Goal: Information Seeking & Learning: Learn about a topic

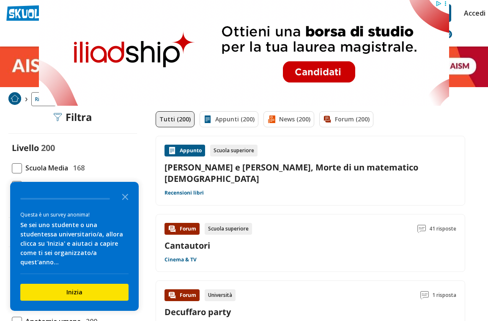
click at [21, 204] on div "Survey" at bounding box center [74, 200] width 108 height 17
click at [125, 200] on icon "Close the survey" at bounding box center [125, 196] width 17 height 17
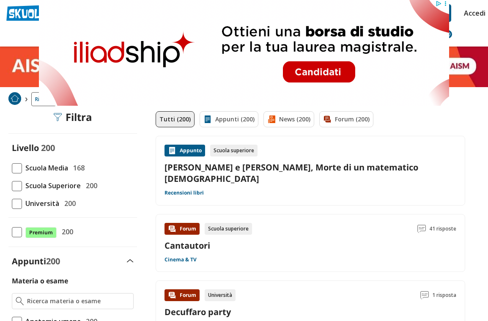
click at [19, 204] on span at bounding box center [17, 204] width 10 height 10
click at [12, 203] on input "Università 200" at bounding box center [12, 203] width 0 height 0
checkbox input "true"
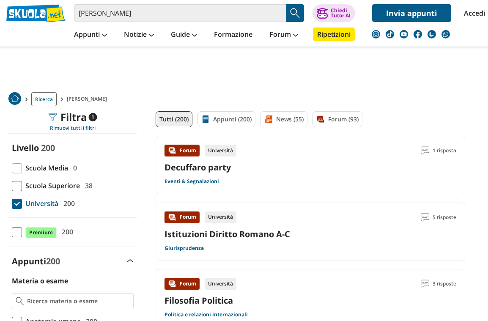
click at [227, 120] on link "Appunti (200)" at bounding box center [226, 119] width 58 height 16
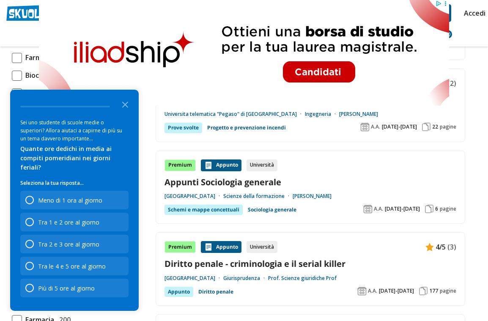
scroll to position [301, 0]
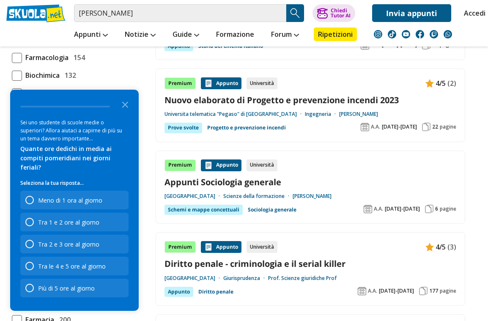
click at [126, 108] on polygon "Close the survey" at bounding box center [125, 104] width 6 height 6
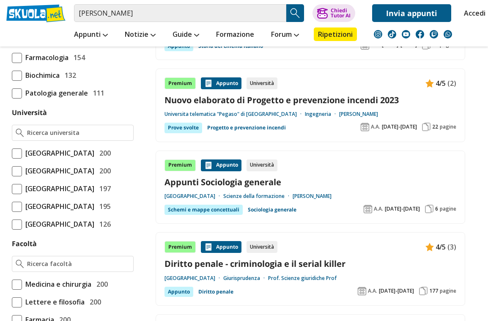
click at [16, 176] on span at bounding box center [17, 171] width 10 height 10
click at [12, 171] on input "Università degli Studi di Roma La Sapienza 200" at bounding box center [12, 171] width 0 height 0
checkbox input "true"
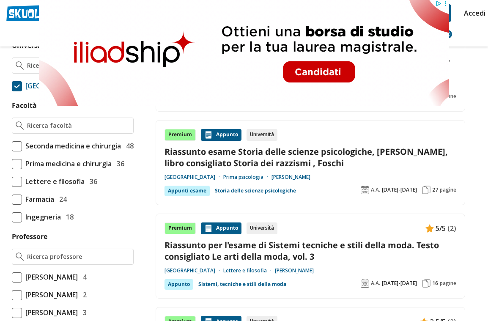
scroll to position [370, 0]
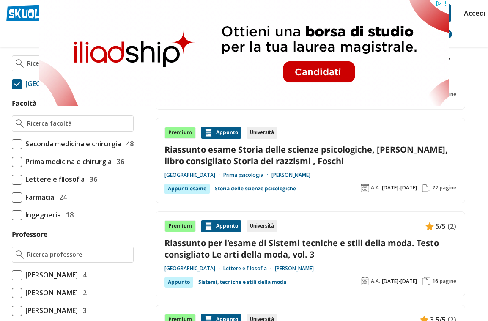
click at [14, 220] on span at bounding box center [17, 215] width 10 height 10
click at [12, 215] on input "Ingegneria 18" at bounding box center [12, 215] width 0 height 0
checkbox input "true"
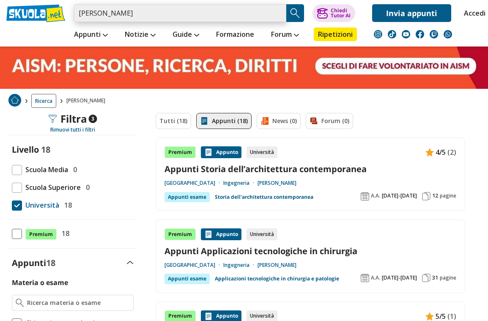
click at [279, 15] on input "renato paciorri" at bounding box center [180, 13] width 212 height 18
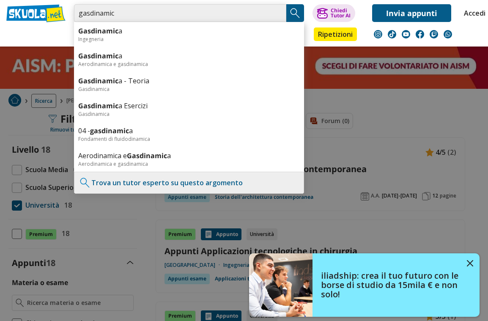
type input "gasdinamic"
click at [153, 32] on link "Gasdinamic a" at bounding box center [189, 30] width 222 height 9
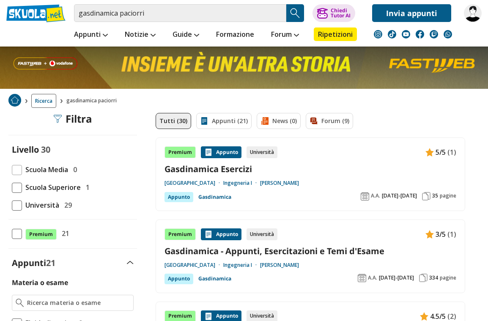
click at [233, 119] on link "Appunti (21)" at bounding box center [223, 121] width 55 height 16
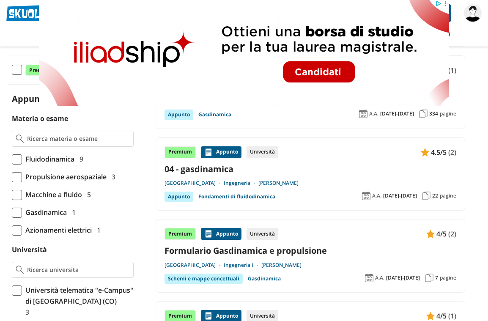
click at [14, 210] on span at bounding box center [17, 213] width 10 height 10
click at [12, 212] on input "Gasdinamica 1" at bounding box center [12, 212] width 0 height 0
checkbox input "true"
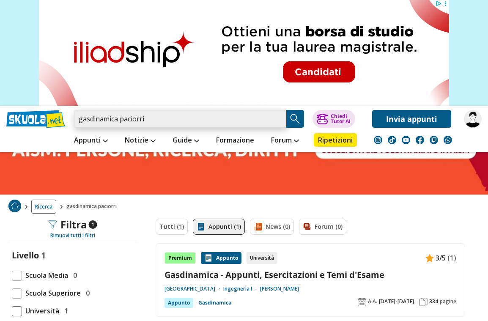
click at [228, 115] on input "gasdinamica paciorri" at bounding box center [180, 119] width 212 height 18
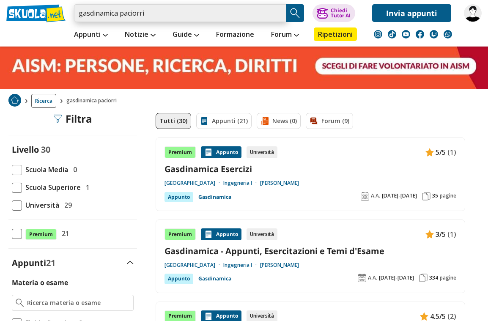
click at [123, 14] on input "gasdinamica paciorri" at bounding box center [180, 13] width 212 height 18
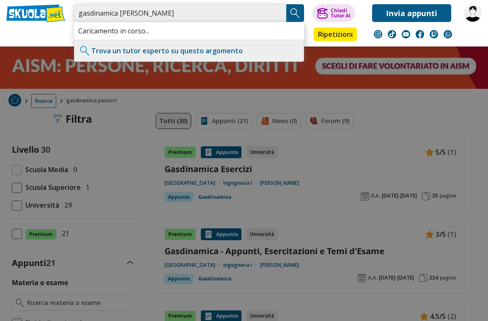
type input "gasdinamica [PERSON_NAME]"
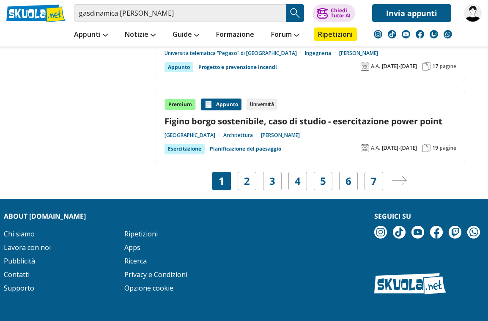
click at [234, 173] on div "1 2 3 4 5 6 7" at bounding box center [297, 181] width 171 height 19
click at [245, 175] on link "2" at bounding box center [247, 181] width 6 height 12
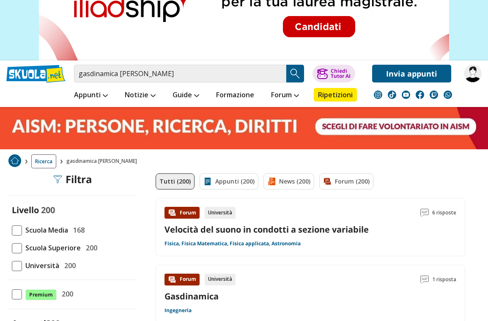
scroll to position [45, 0]
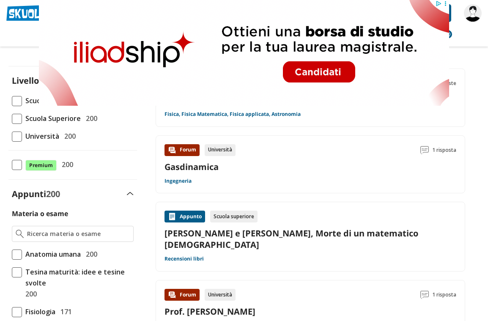
scroll to position [69, 0]
click at [198, 157] on div "Forum Università 1 risposta Gasdinamica Ingegneria" at bounding box center [310, 164] width 292 height 41
